Goal: Navigation & Orientation: Understand site structure

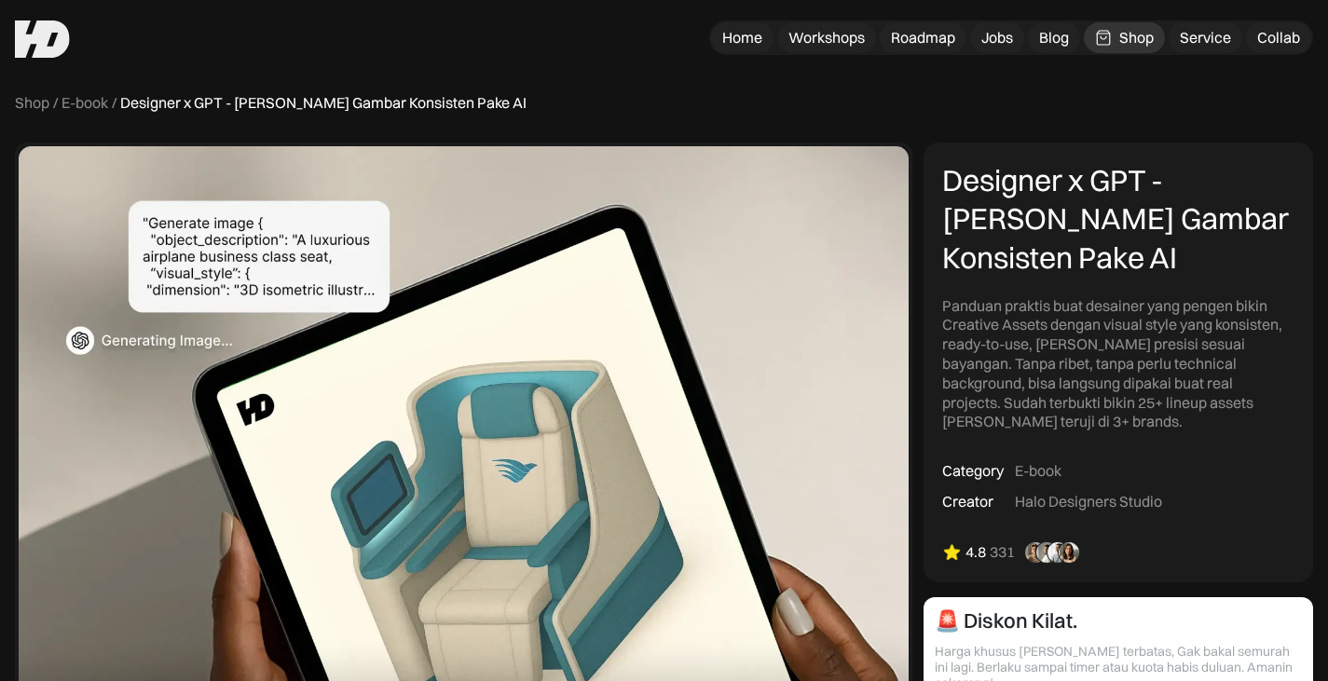
click at [1116, 34] on link "Shop" at bounding box center [1124, 37] width 81 height 31
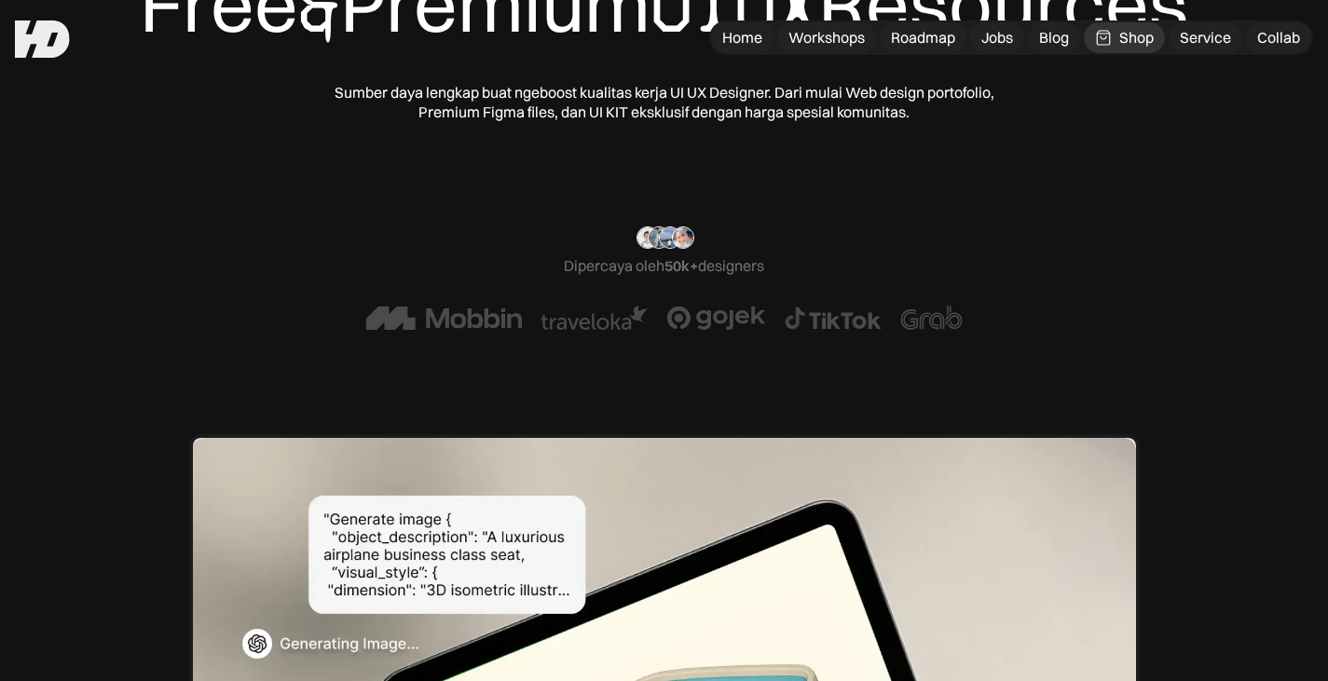
scroll to position [93, 0]
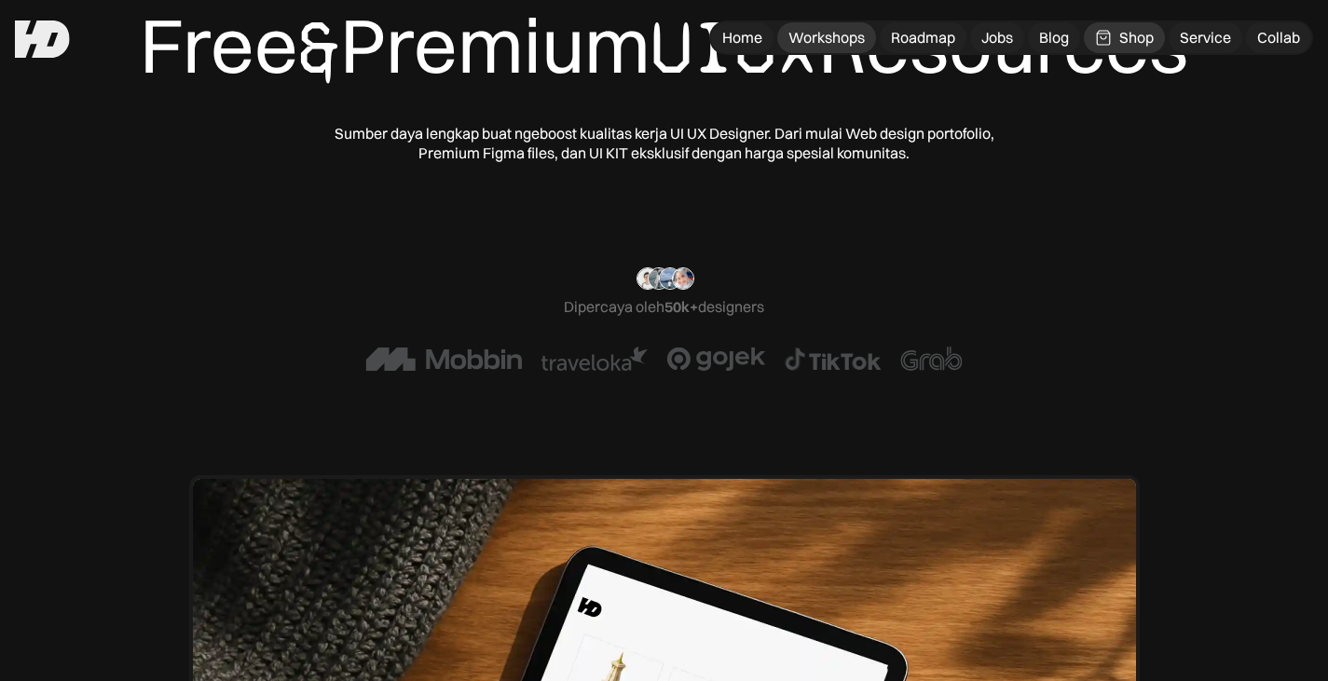
click at [852, 33] on div "Workshops" at bounding box center [827, 38] width 76 height 20
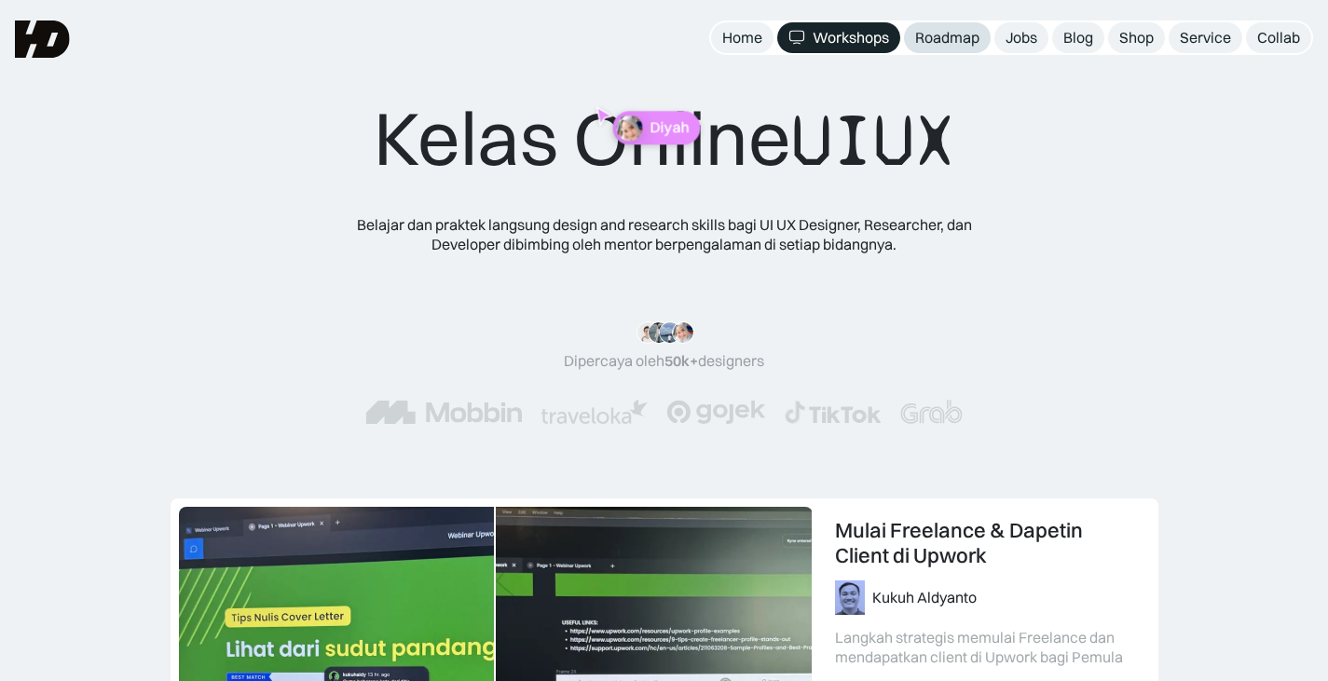
click at [950, 39] on div "Roadmap" at bounding box center [947, 38] width 64 height 20
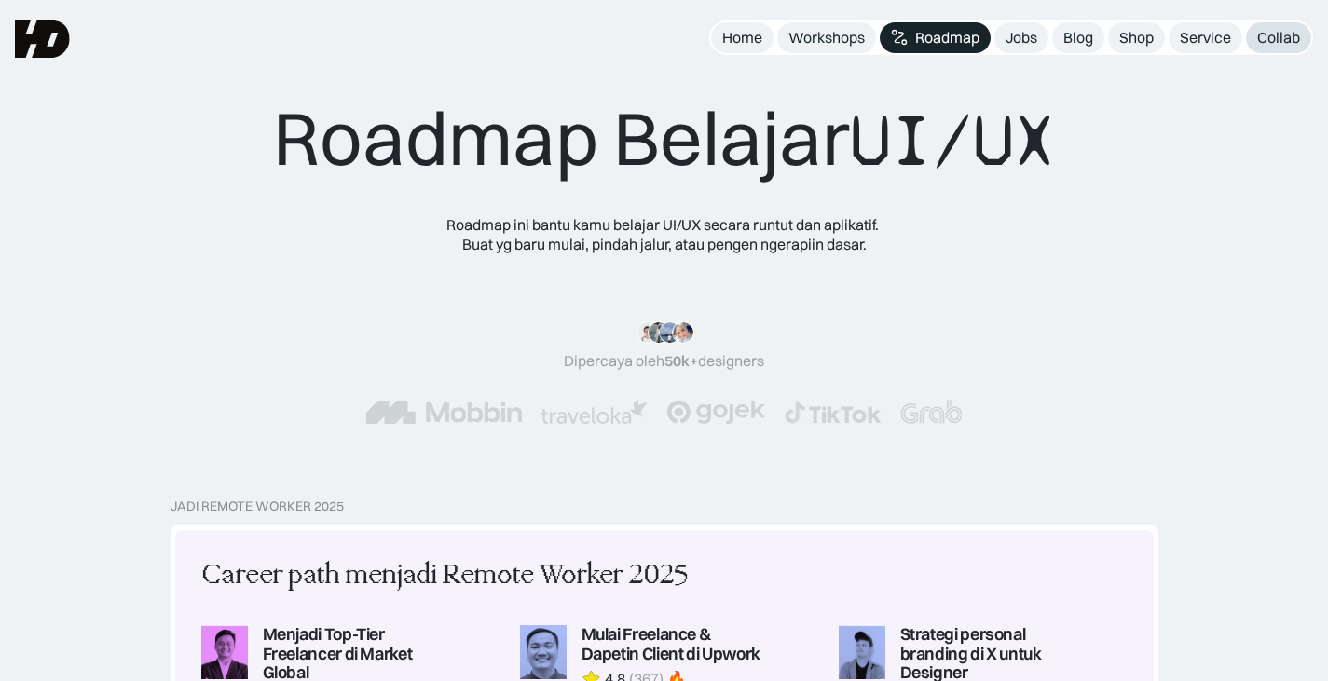
click at [1261, 35] on div "Collab" at bounding box center [1278, 38] width 43 height 20
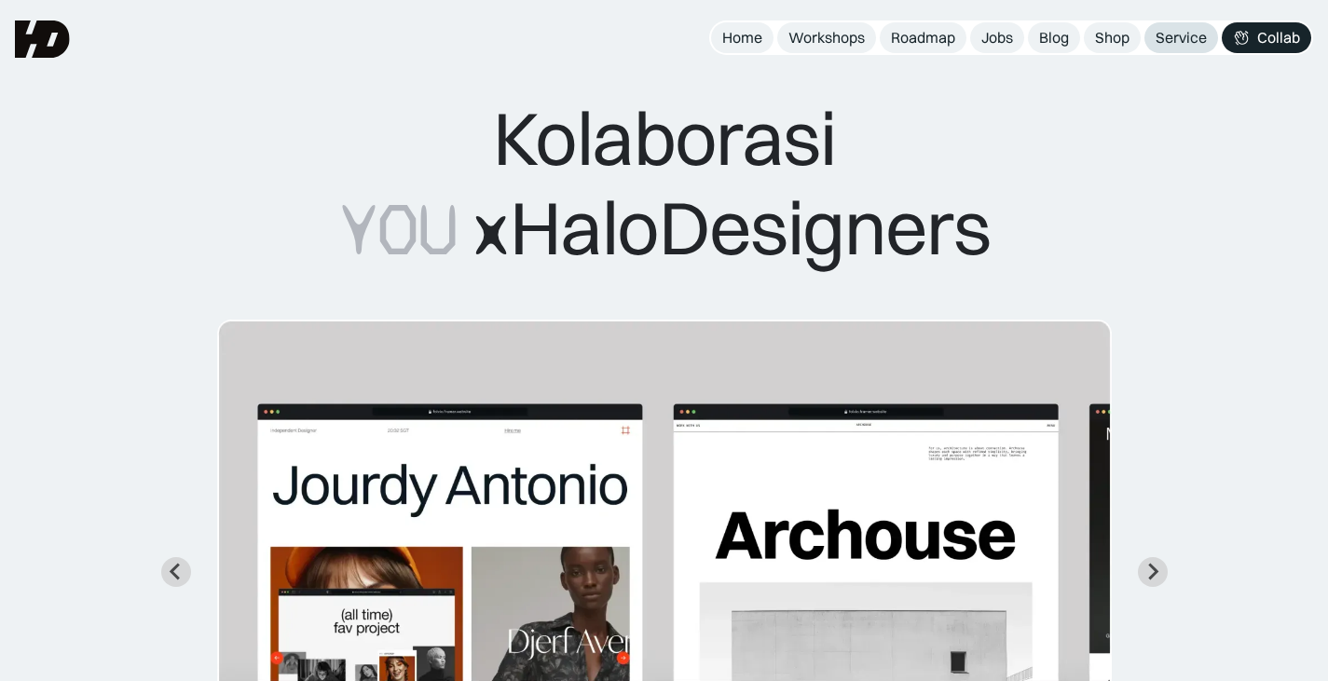
click at [1189, 42] on div "Service" at bounding box center [1181, 38] width 51 height 20
